Goal: Transaction & Acquisition: Book appointment/travel/reservation

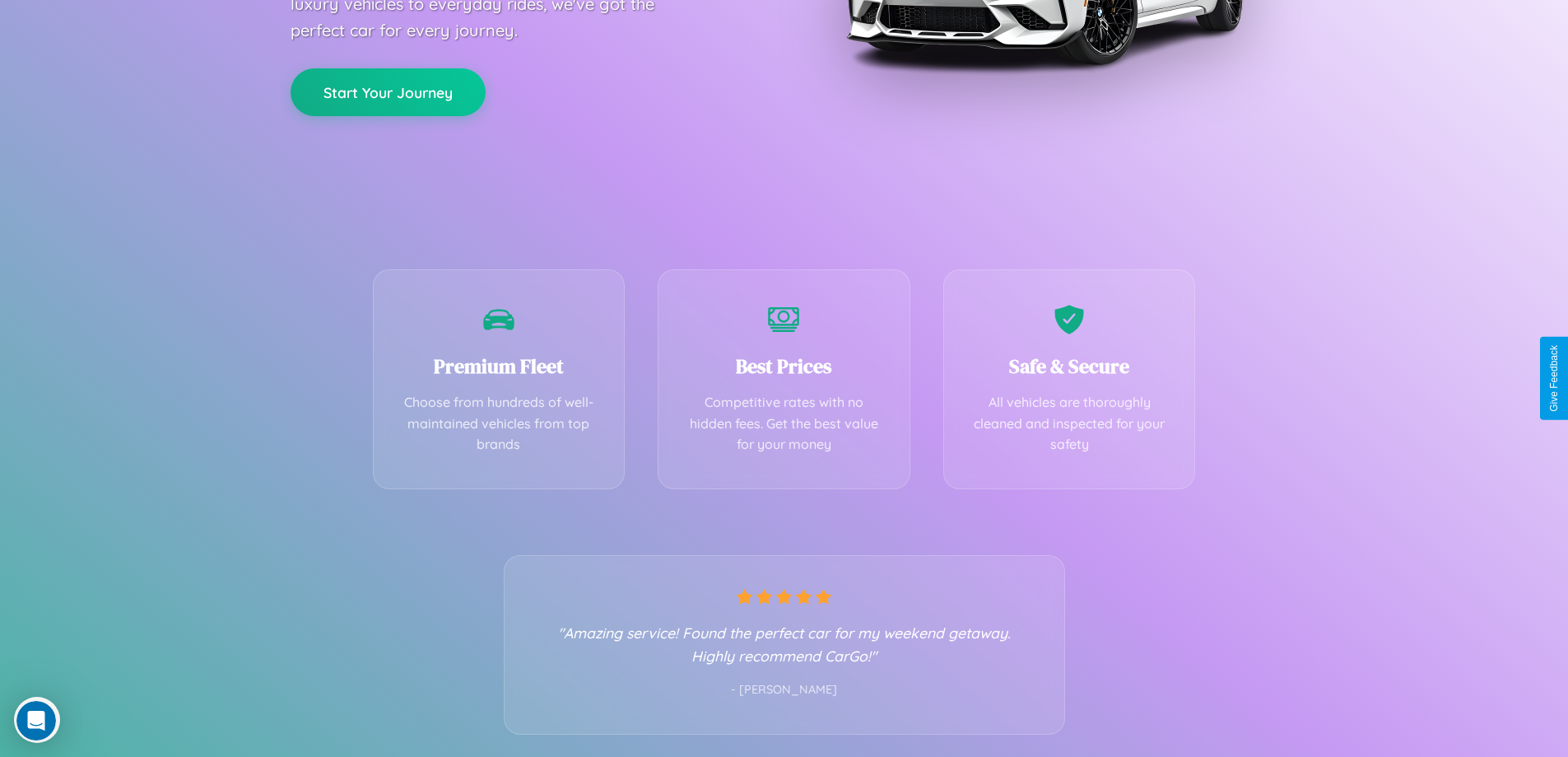
scroll to position [325, 0]
click at [784, 378] on div "Best Prices Competitive rates with no hidden fees. Get the best value for your …" at bounding box center [784, 374] width 253 height 220
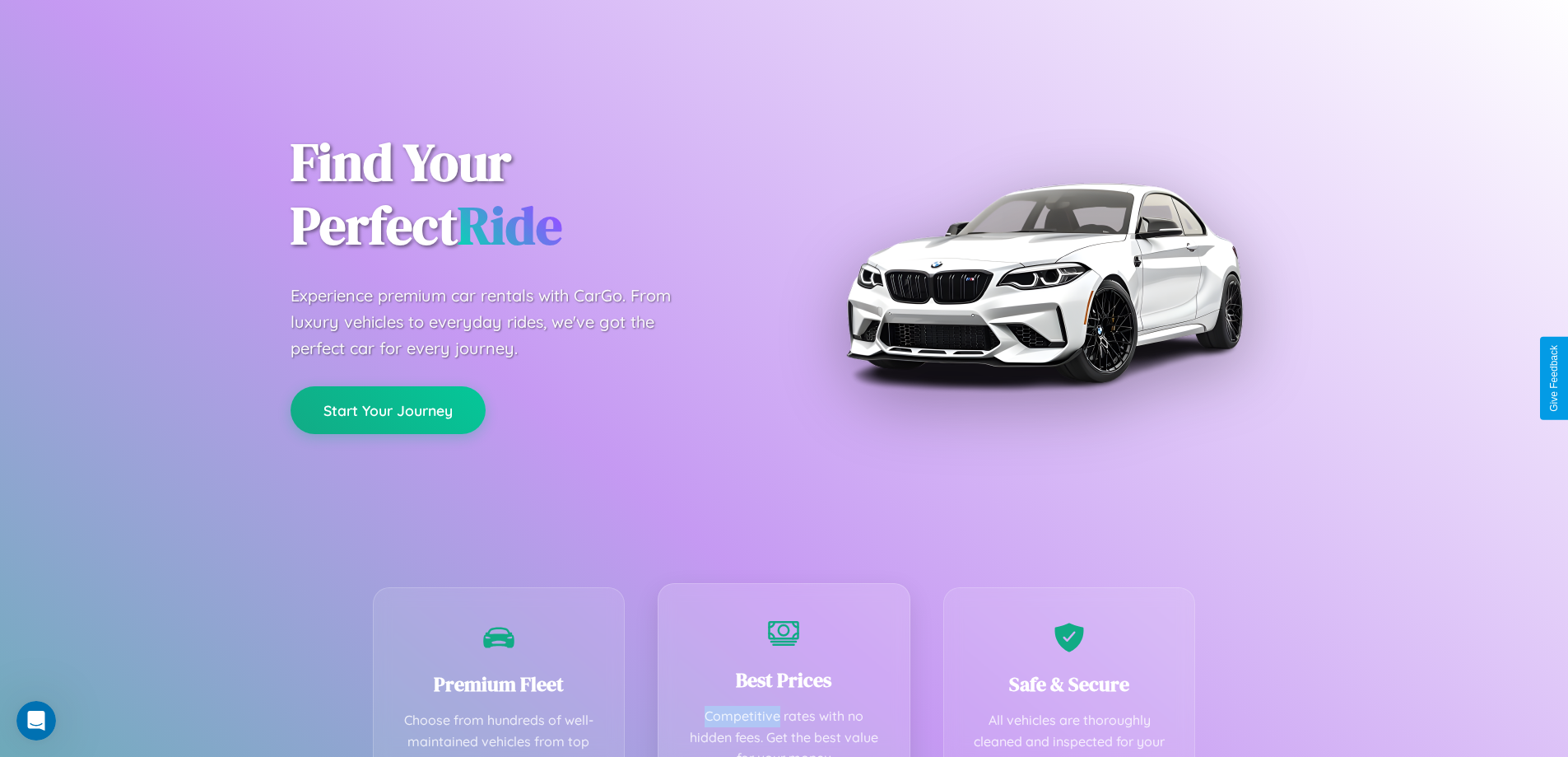
scroll to position [0, 0]
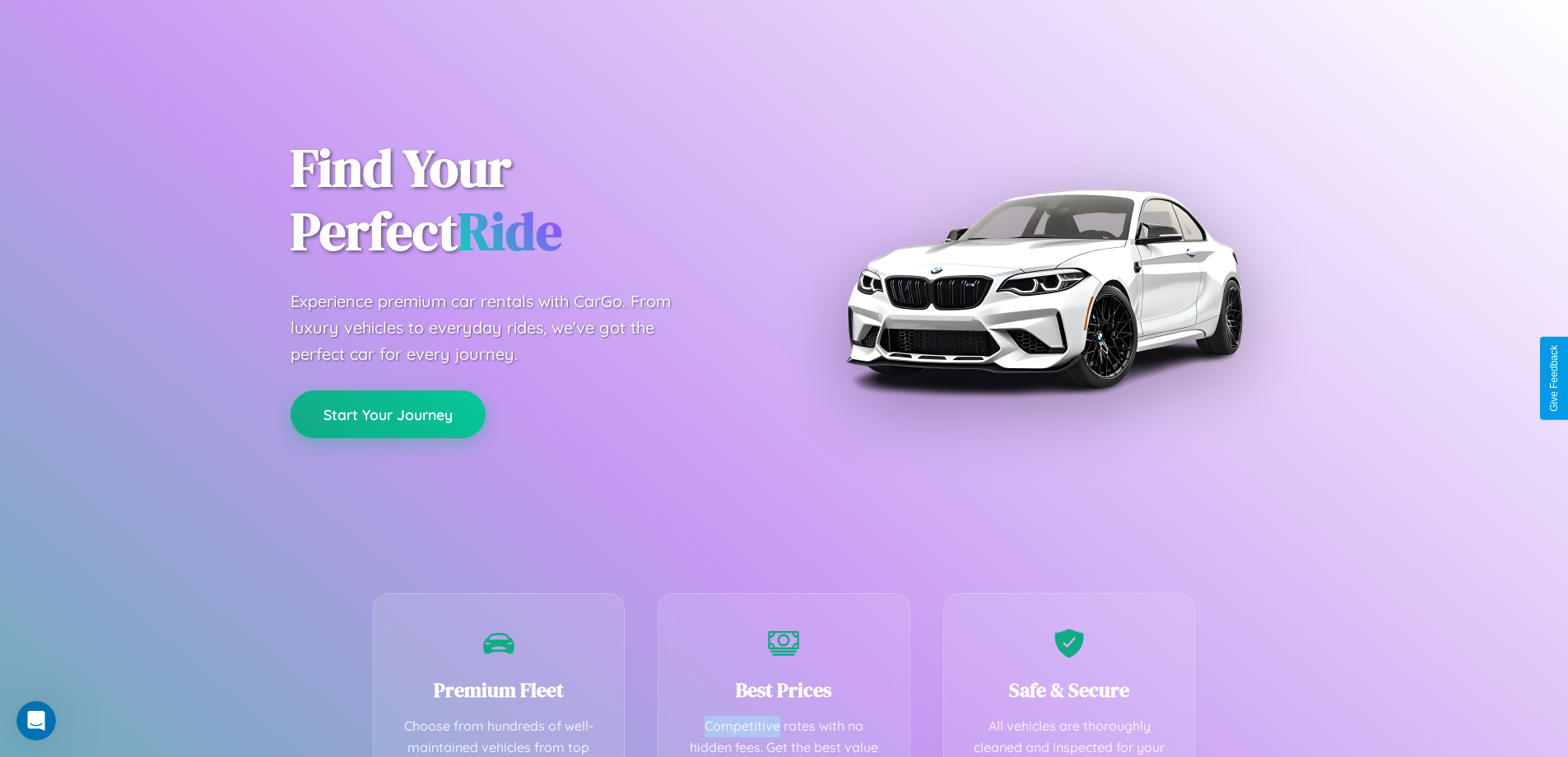
click at [387, 414] on button "Start Your Journey" at bounding box center [388, 414] width 195 height 48
click at [387, 413] on button "Start Your Journey" at bounding box center [388, 414] width 195 height 48
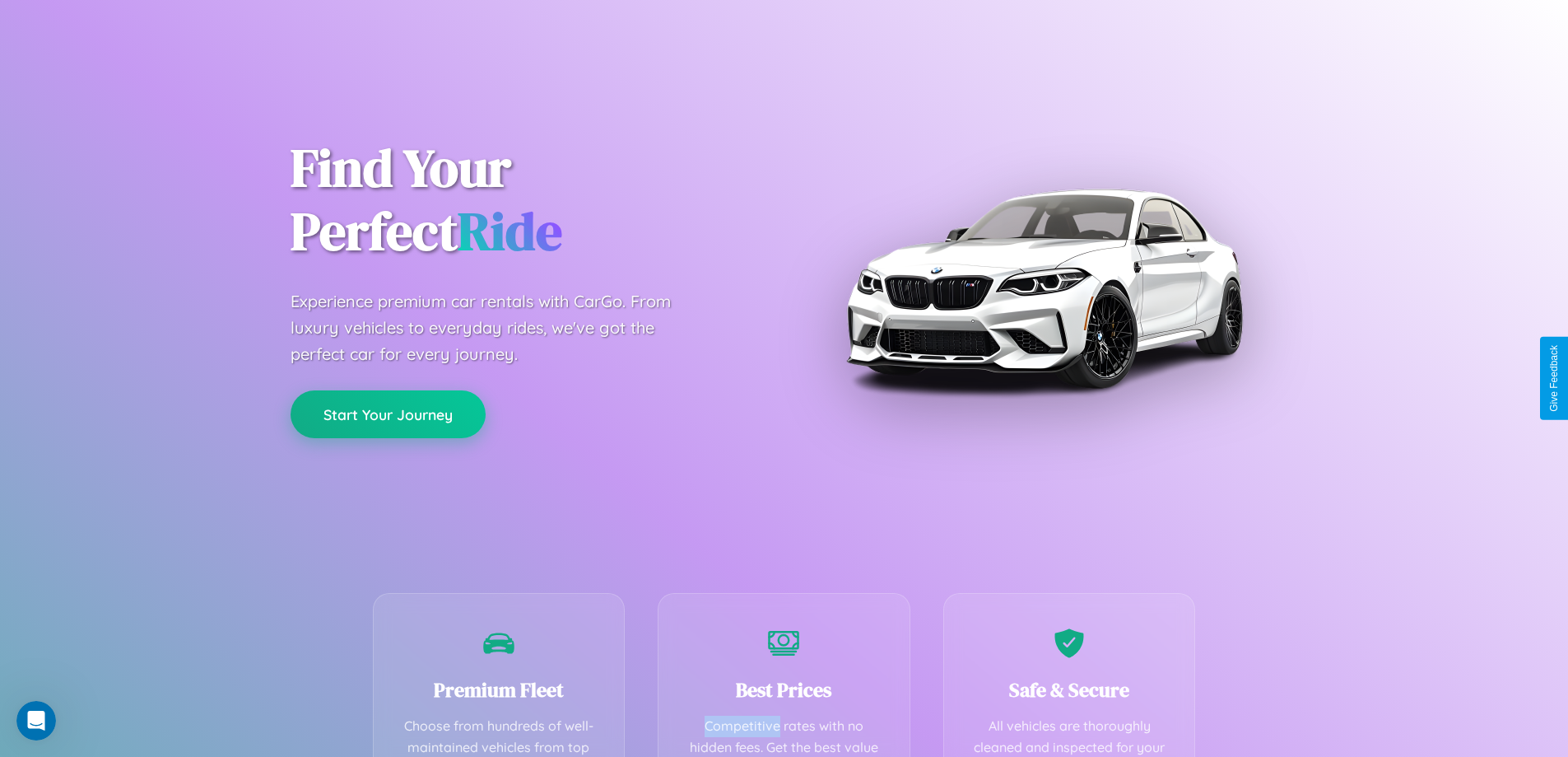
click at [387, 413] on button "Start Your Journey" at bounding box center [388, 414] width 195 height 48
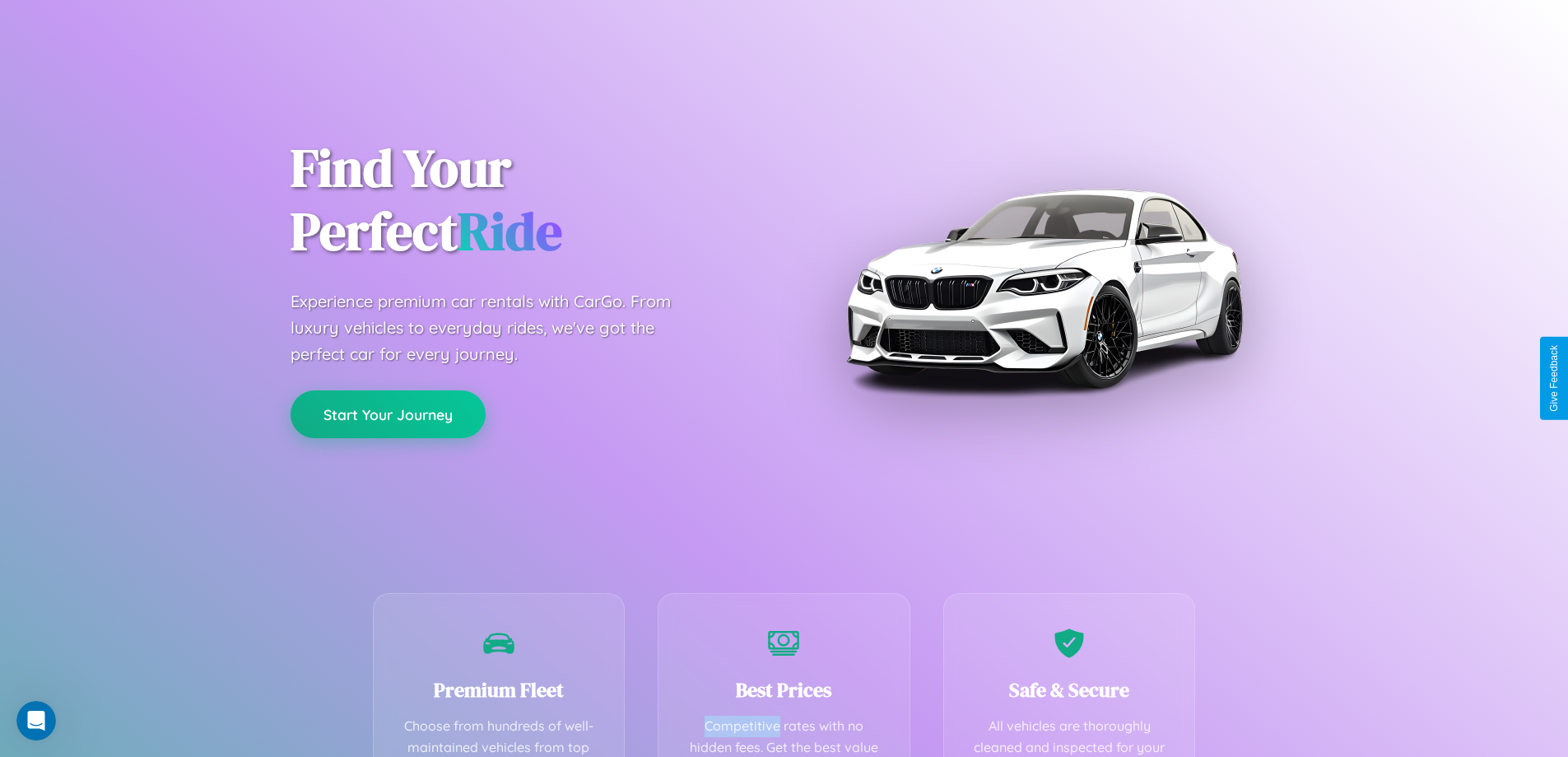
click at [387, 413] on button "Start Your Journey" at bounding box center [388, 414] width 195 height 48
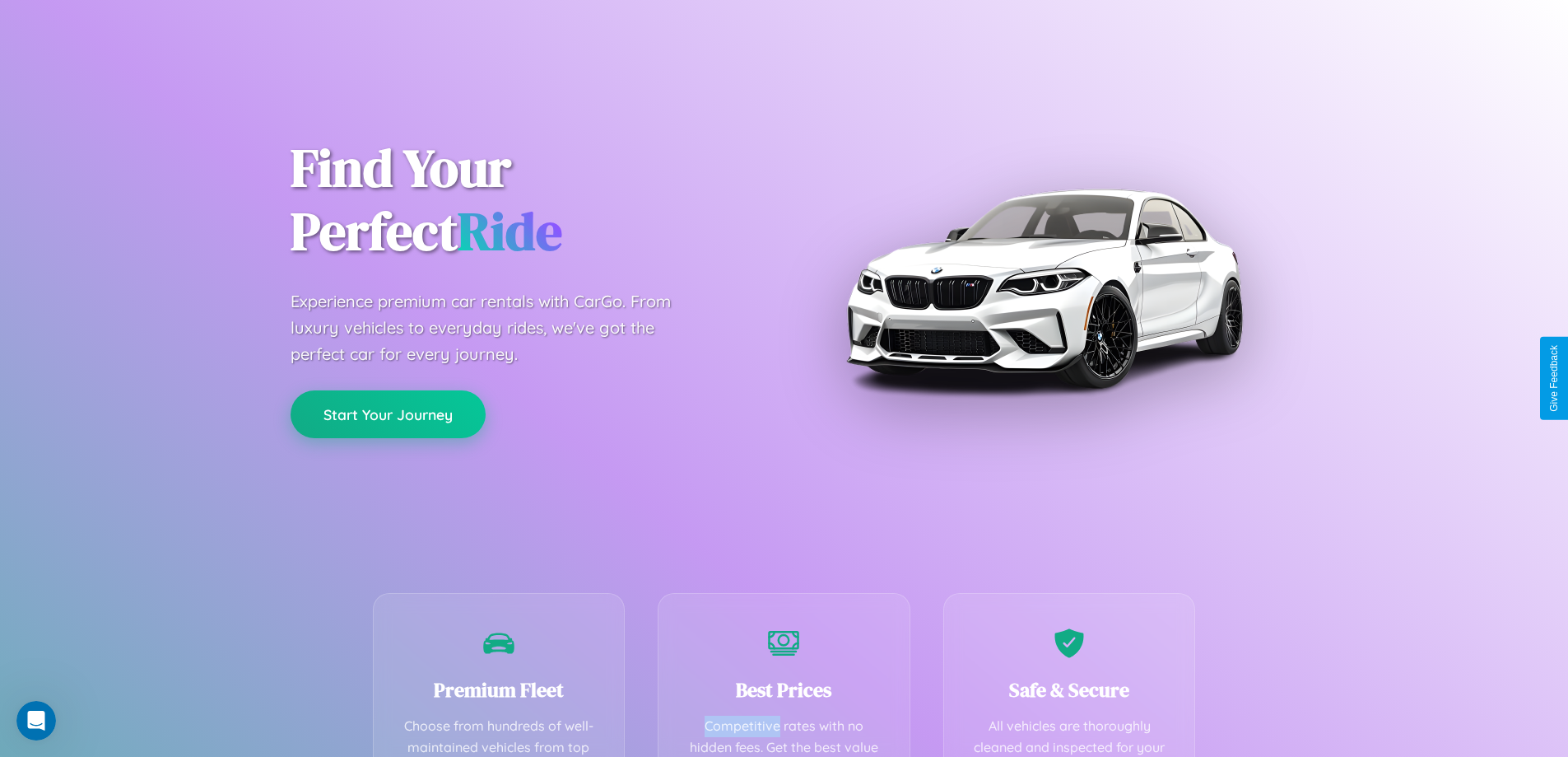
click at [387, 413] on button "Start Your Journey" at bounding box center [388, 414] width 195 height 48
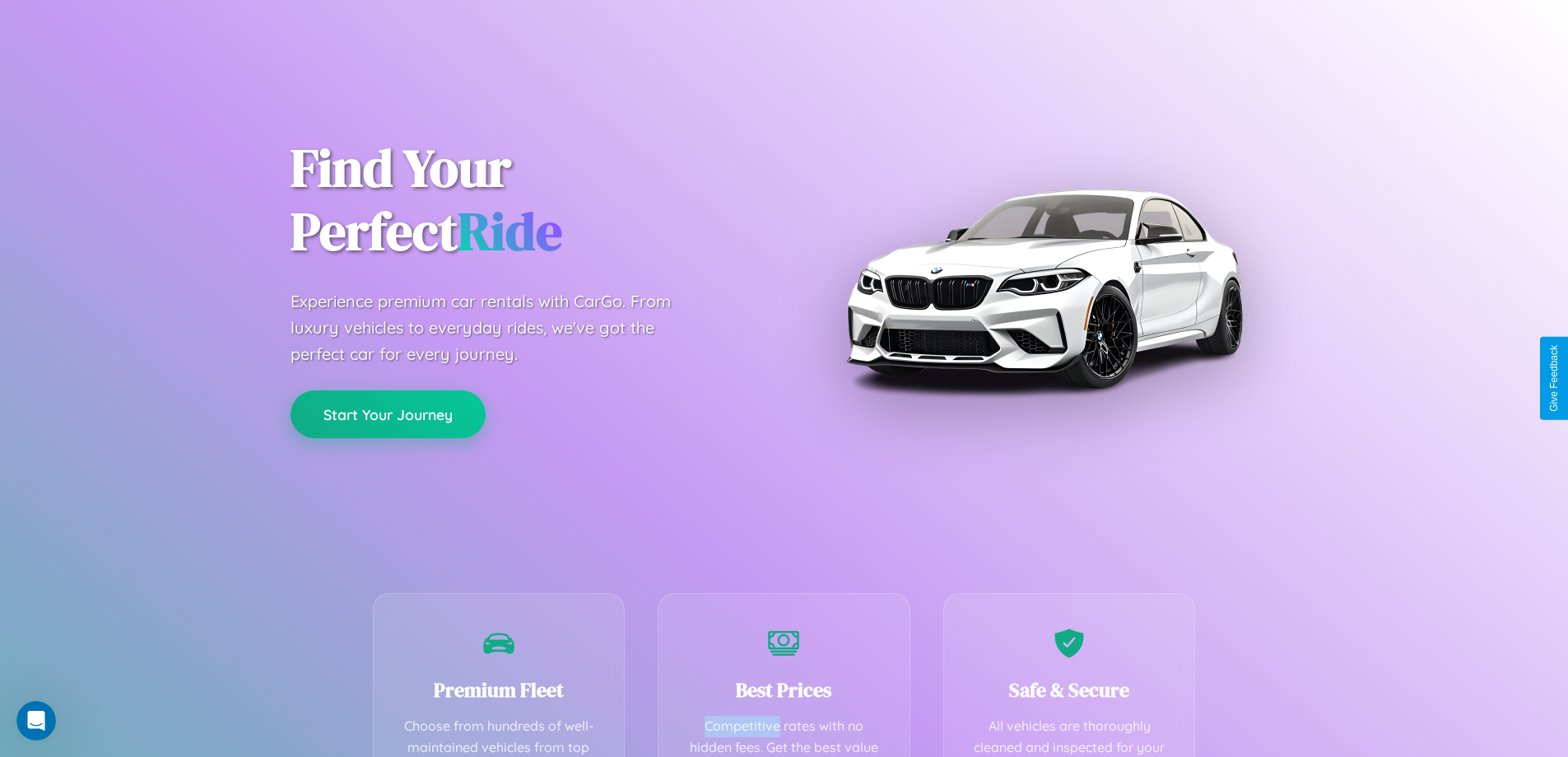
click at [387, 413] on button "Start Your Journey" at bounding box center [388, 414] width 195 height 48
